Goal: Learn about a topic

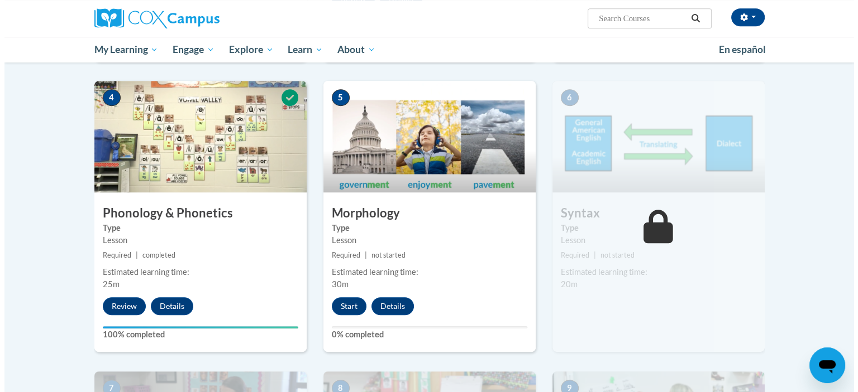
scroll to position [535, 0]
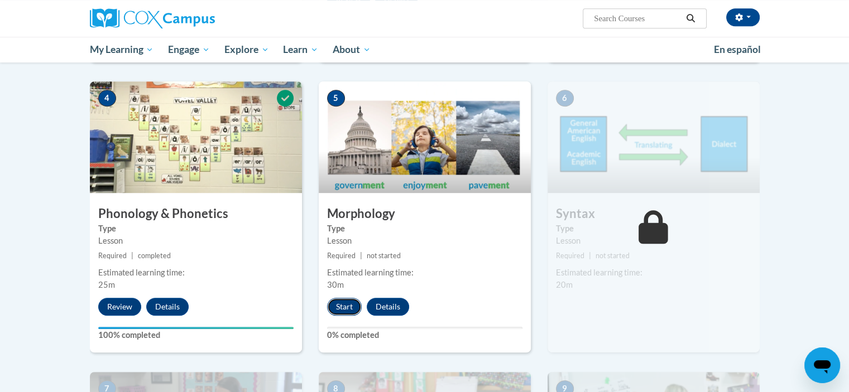
click at [333, 310] on button "Start" at bounding box center [344, 307] width 35 height 18
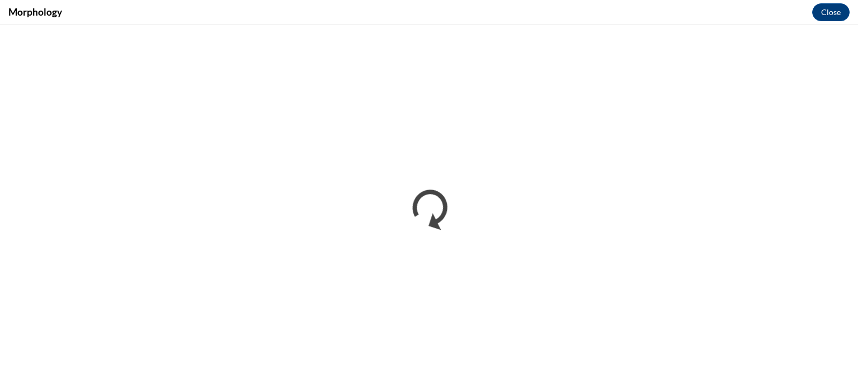
scroll to position [0, 0]
